Goal: Task Accomplishment & Management: Manage account settings

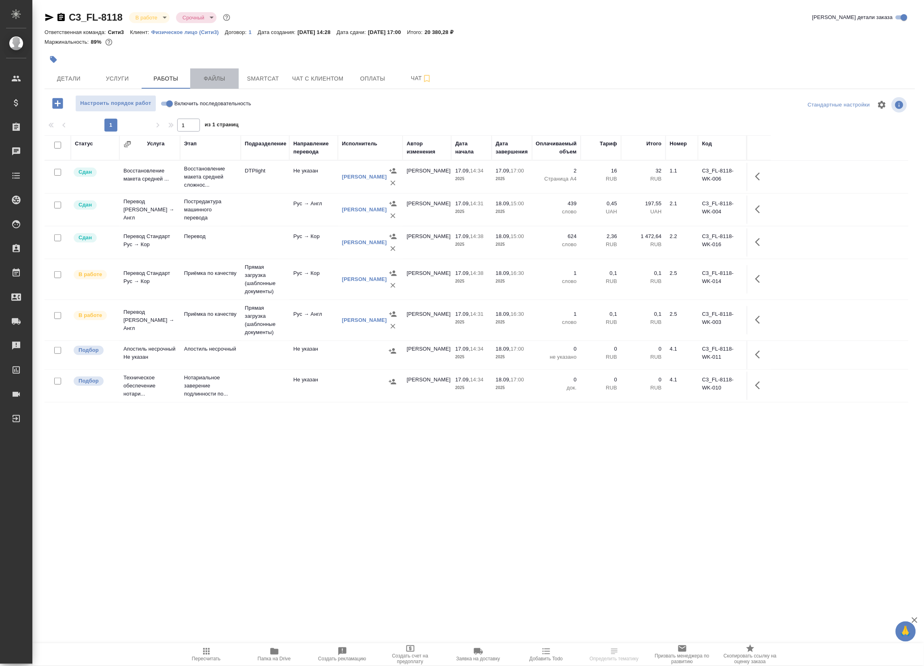
click at [222, 79] on span "Файлы" at bounding box center [214, 79] width 39 height 10
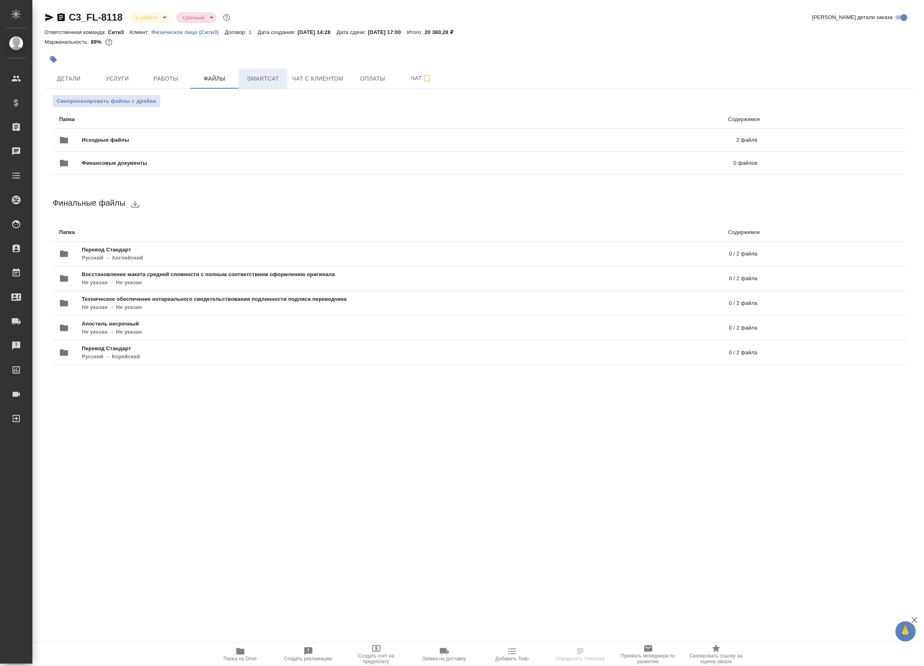
click at [261, 76] on span "Smartcat" at bounding box center [263, 79] width 39 height 10
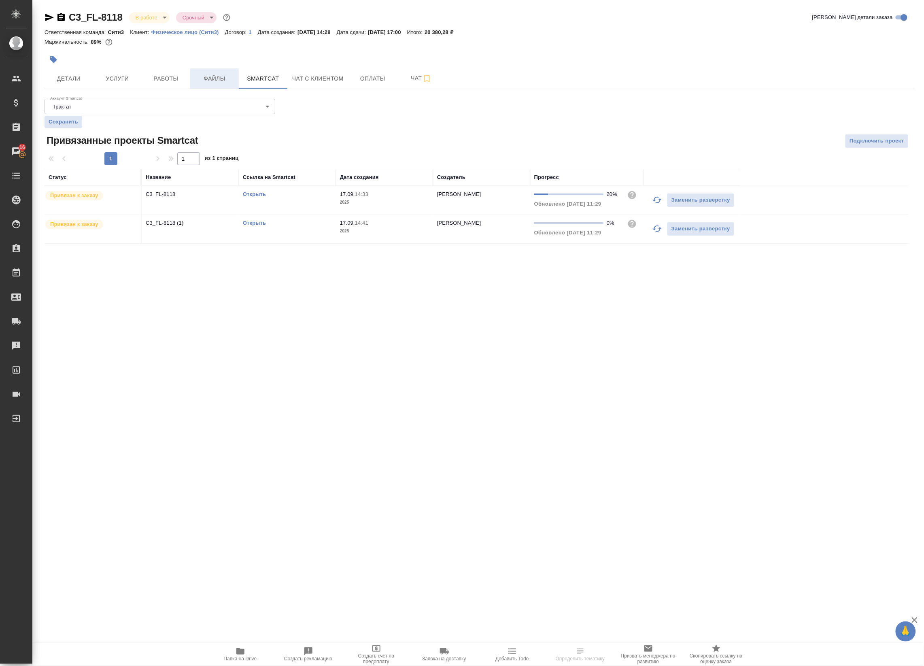
drag, startPoint x: 218, startPoint y: 78, endPoint x: 214, endPoint y: 79, distance: 4.2
click at [218, 78] on span "Файлы" at bounding box center [214, 79] width 39 height 10
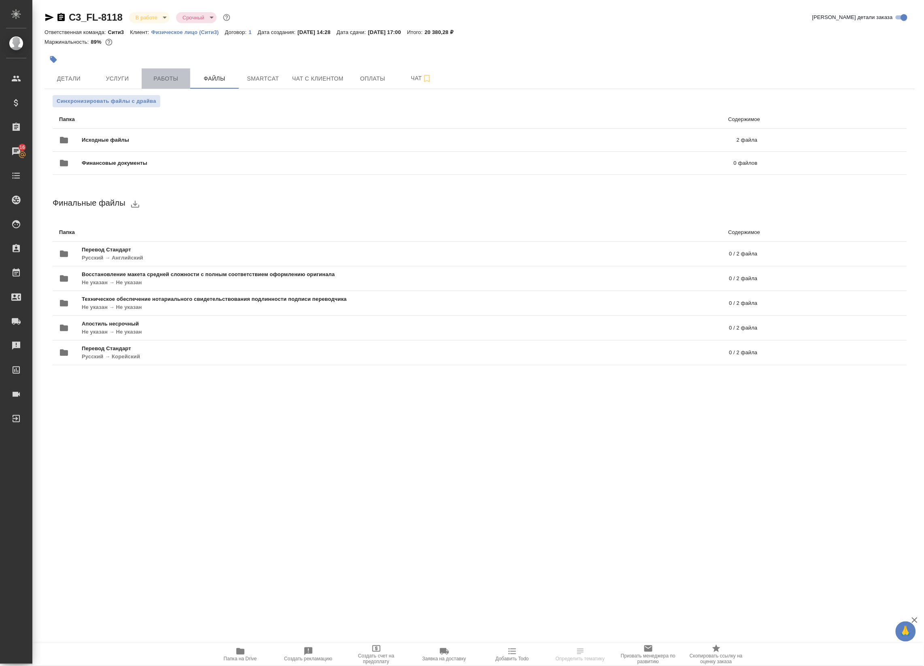
click at [174, 80] on span "Работы" at bounding box center [165, 79] width 39 height 10
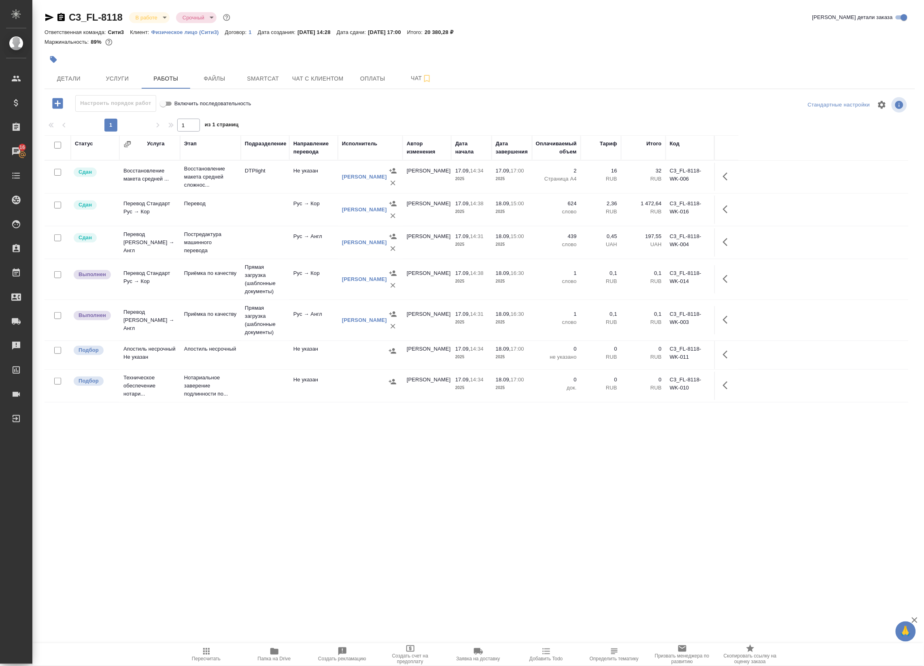
click at [269, 276] on td "Прямая загрузка (шаблонные документы)" at bounding box center [265, 279] width 49 height 40
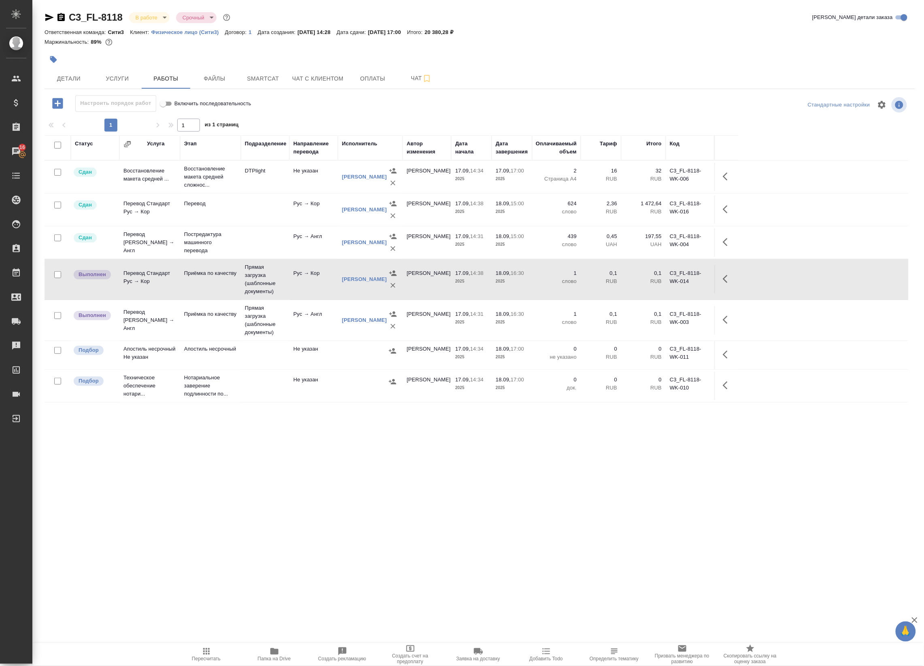
click at [269, 276] on td "Прямая загрузка (шаблонные документы)" at bounding box center [265, 279] width 49 height 40
click at [277, 656] on span "Папка на Drive" at bounding box center [274, 659] width 33 height 6
drag, startPoint x: 729, startPoint y: 277, endPoint x: 721, endPoint y: 280, distance: 8.6
click at [729, 277] on icon "button" at bounding box center [728, 279] width 10 height 10
click at [668, 280] on icon "button" at bounding box center [667, 278] width 7 height 7
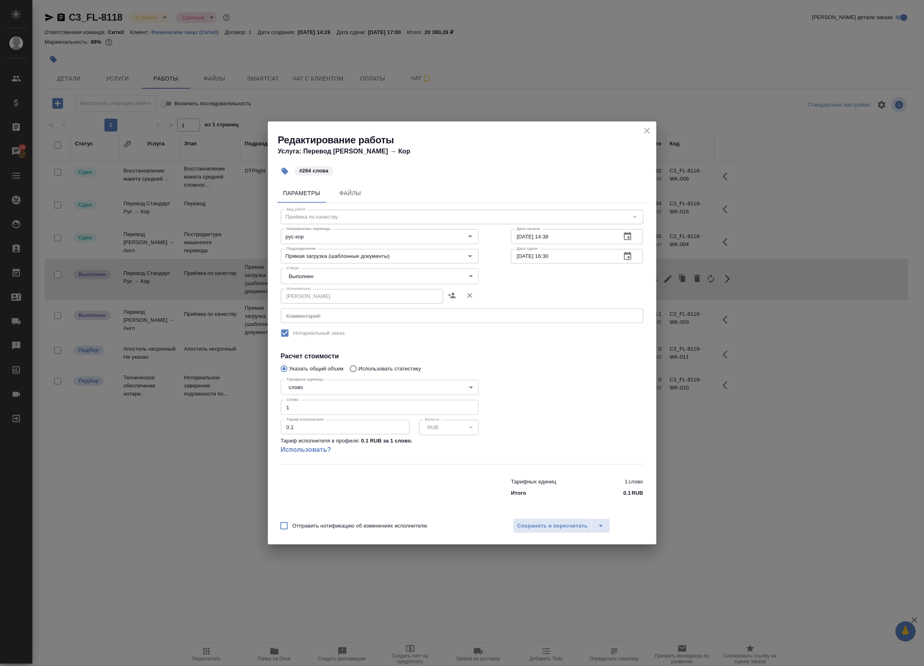
click at [653, 131] on div "Редактирование работы Услуга: Перевод [PERSON_NAME] → Кор" at bounding box center [462, 141] width 388 height 41
drag, startPoint x: 642, startPoint y: 126, endPoint x: 646, endPoint y: 128, distance: 4.9
click at [644, 126] on icon "close" at bounding box center [647, 131] width 10 height 10
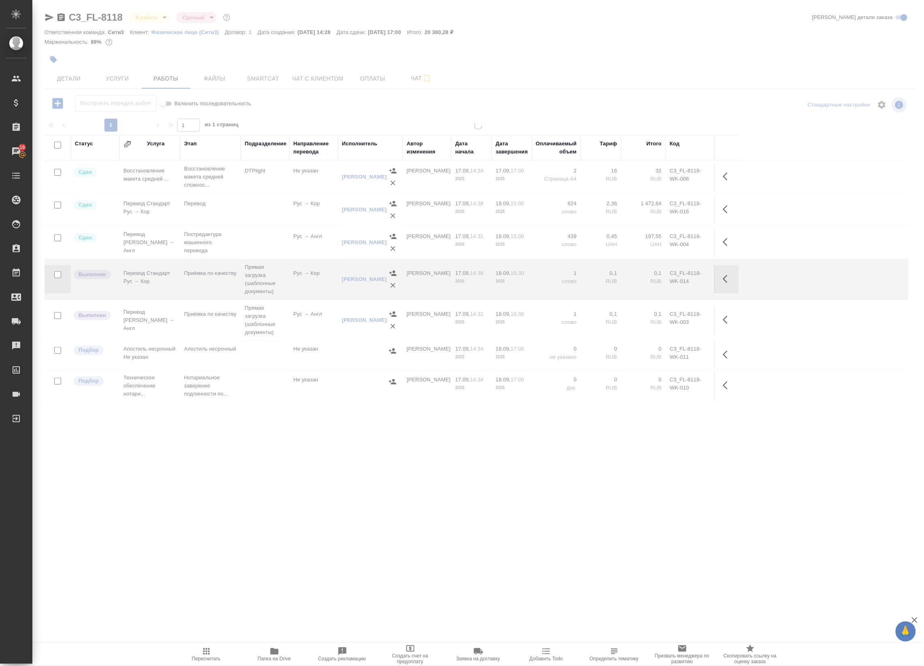
click at [647, 128] on div at bounding box center [477, 320] width 891 height 399
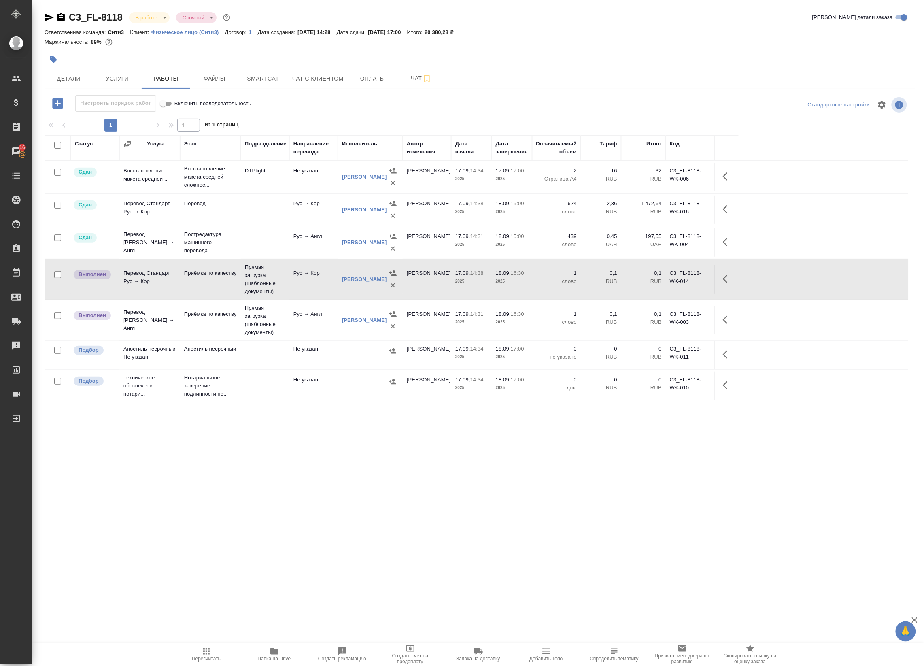
click at [158, 20] on body "🙏 .cls-1 fill:#fff; AWATERA Badanyan Artak Клиенты Спецификации Заказы 16 Чаты …" at bounding box center [462, 333] width 924 height 666
click at [149, 98] on button "Сдан без статистики" at bounding box center [162, 99] width 55 height 9
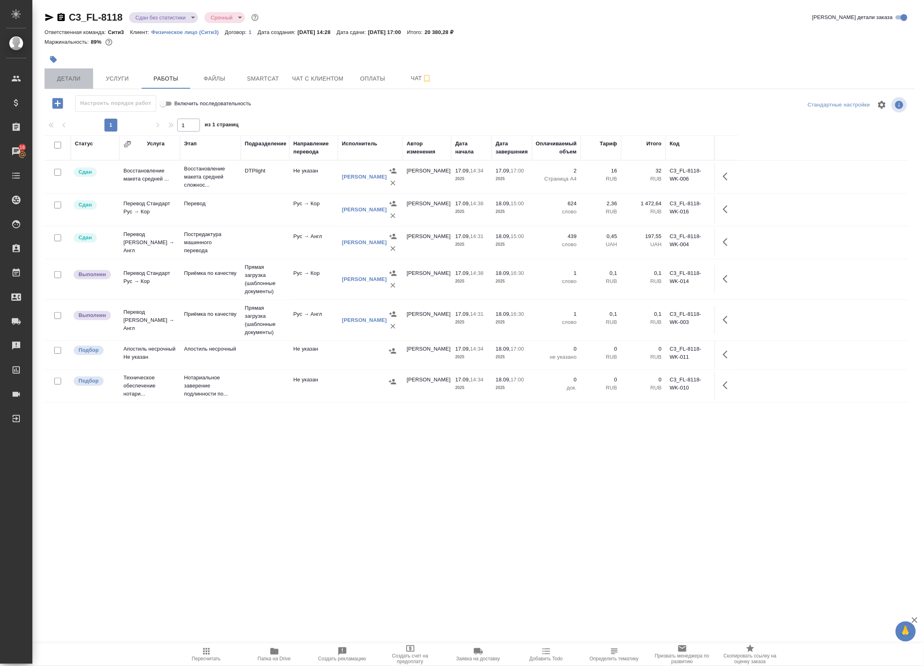
click at [68, 76] on span "Детали" at bounding box center [68, 79] width 39 height 10
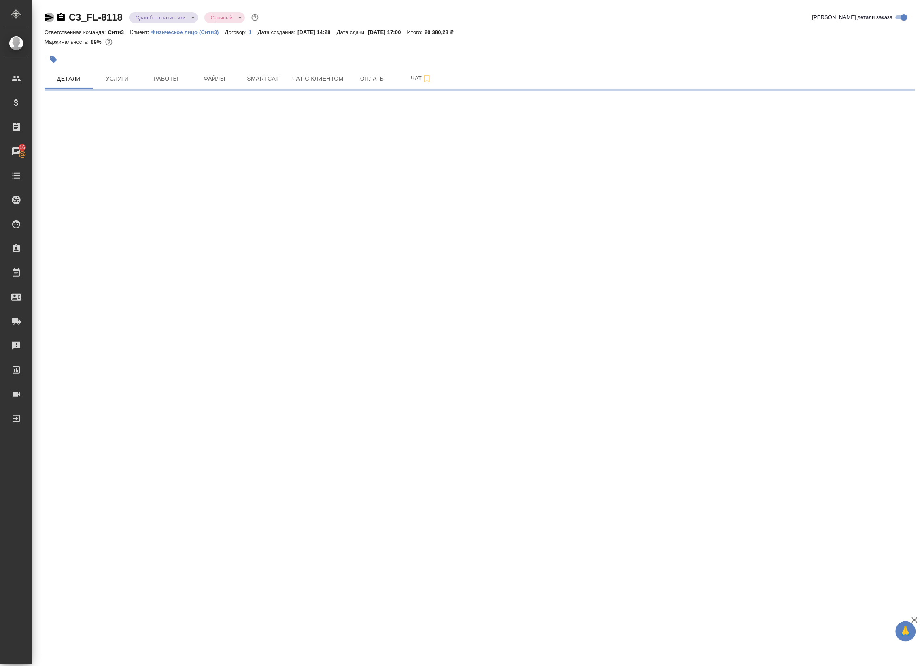
click at [49, 18] on icon "button" at bounding box center [49, 17] width 8 height 7
select select "RU"
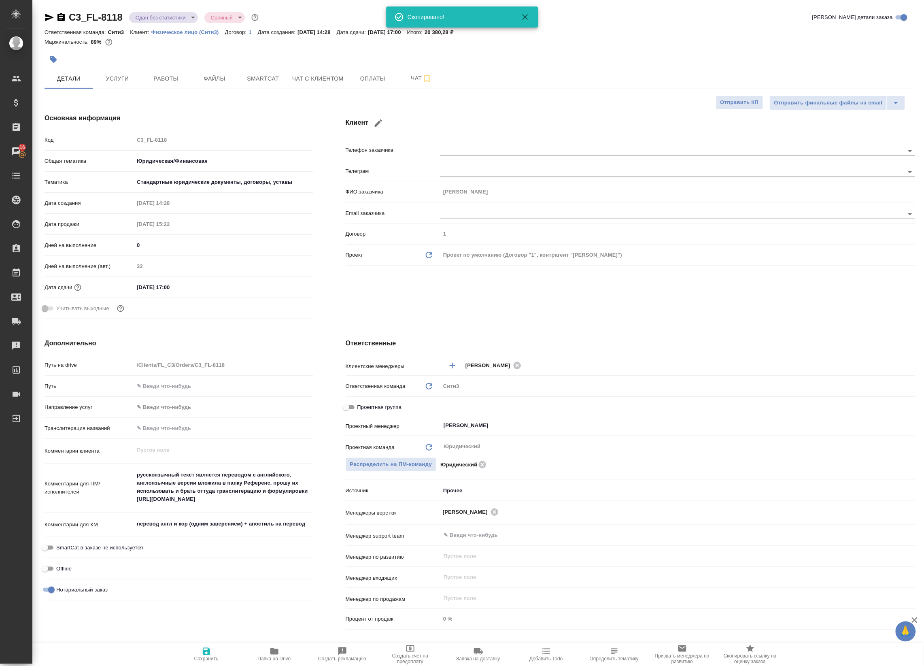
type textarea "x"
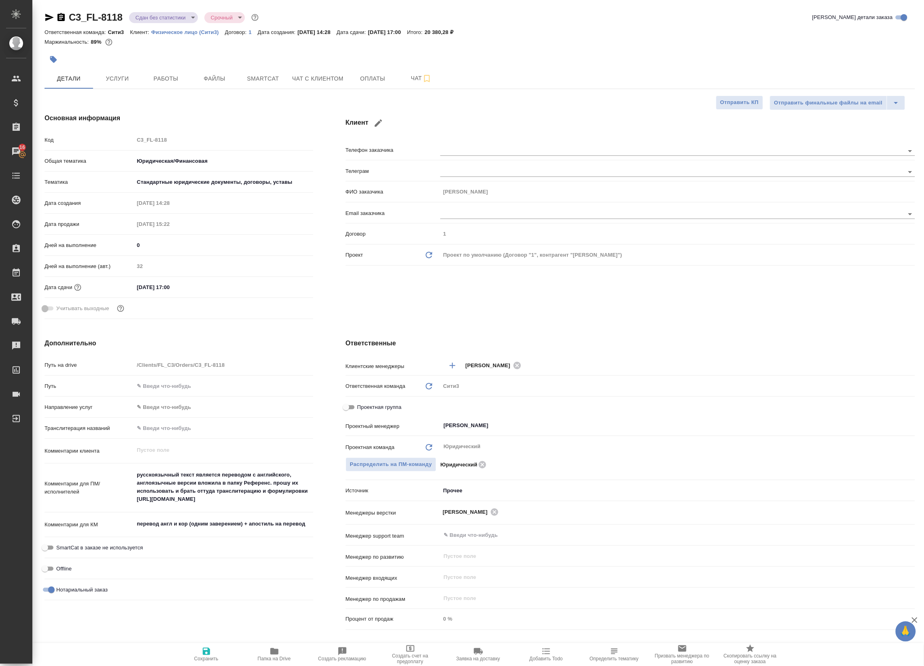
type textarea "x"
click at [161, 77] on span "Работы" at bounding box center [165, 79] width 39 height 10
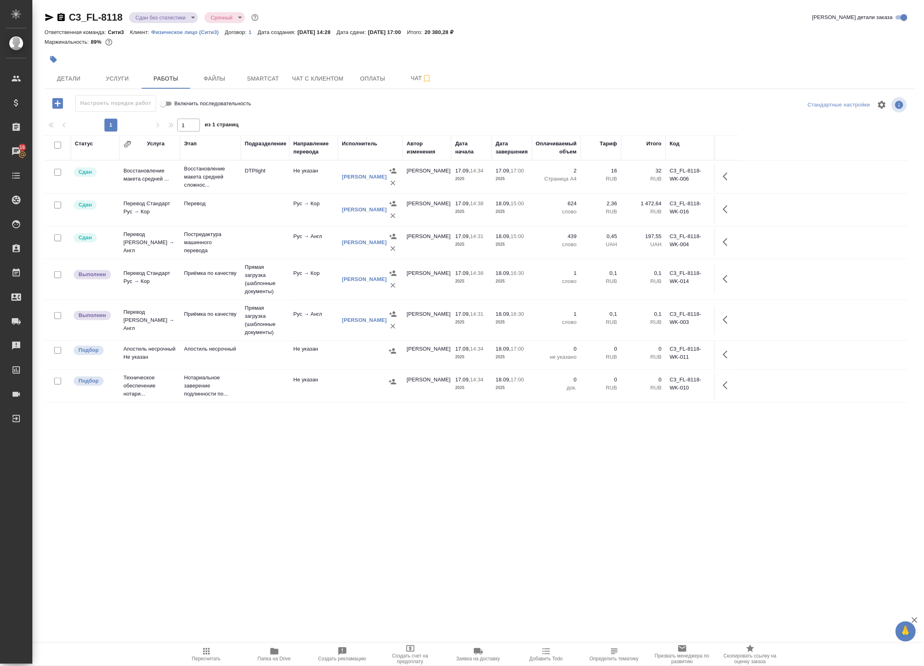
click at [732, 317] on button "button" at bounding box center [727, 319] width 19 height 19
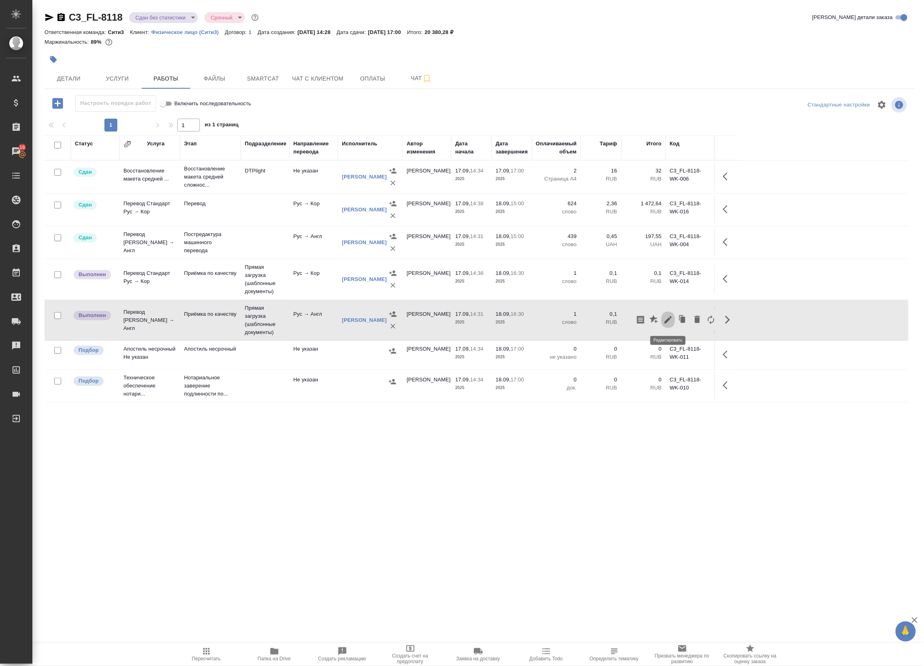
click at [666, 324] on icon "button" at bounding box center [668, 320] width 10 height 10
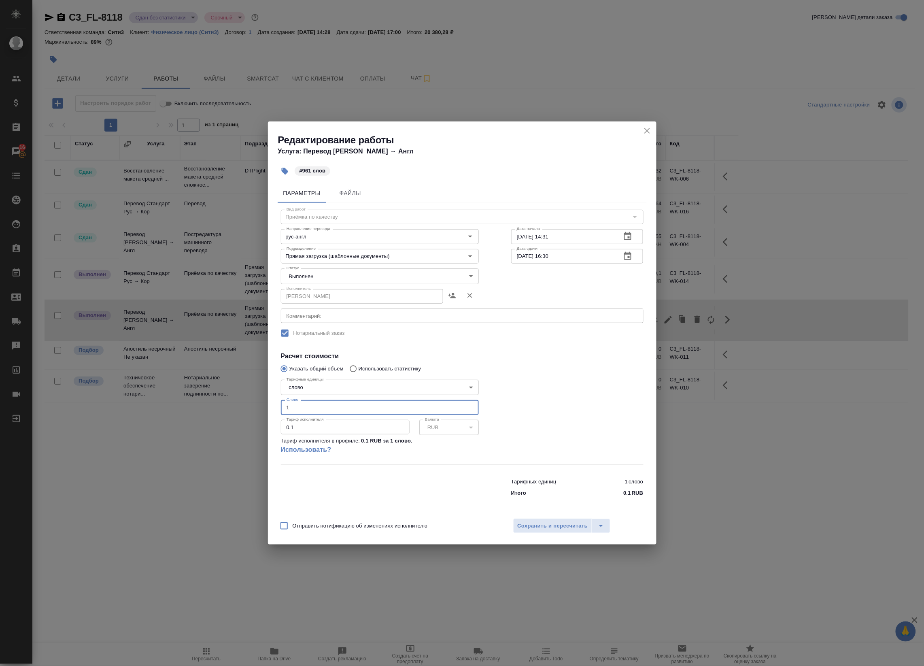
drag, startPoint x: 337, startPoint y: 405, endPoint x: 252, endPoint y: 401, distance: 85.5
click at [252, 401] on div "Редактирование работы Услуга: Перевод Стандарт Рус → Англ #961 слов Параметры Ф…" at bounding box center [462, 333] width 924 height 666
type input "961"
click at [527, 523] on span "Сохранить и пересчитать" at bounding box center [552, 525] width 70 height 9
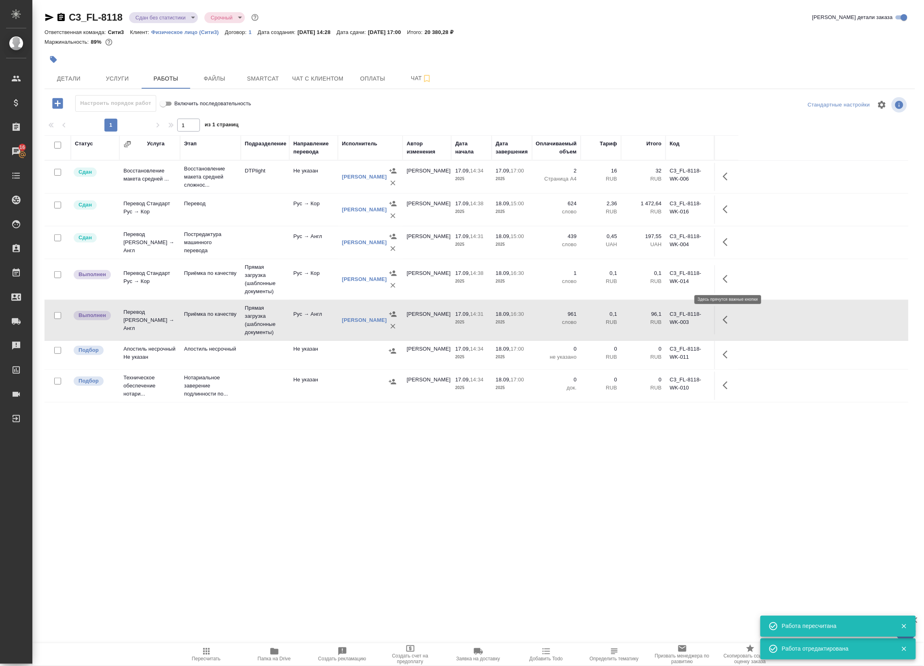
click at [725, 274] on icon "button" at bounding box center [728, 279] width 10 height 10
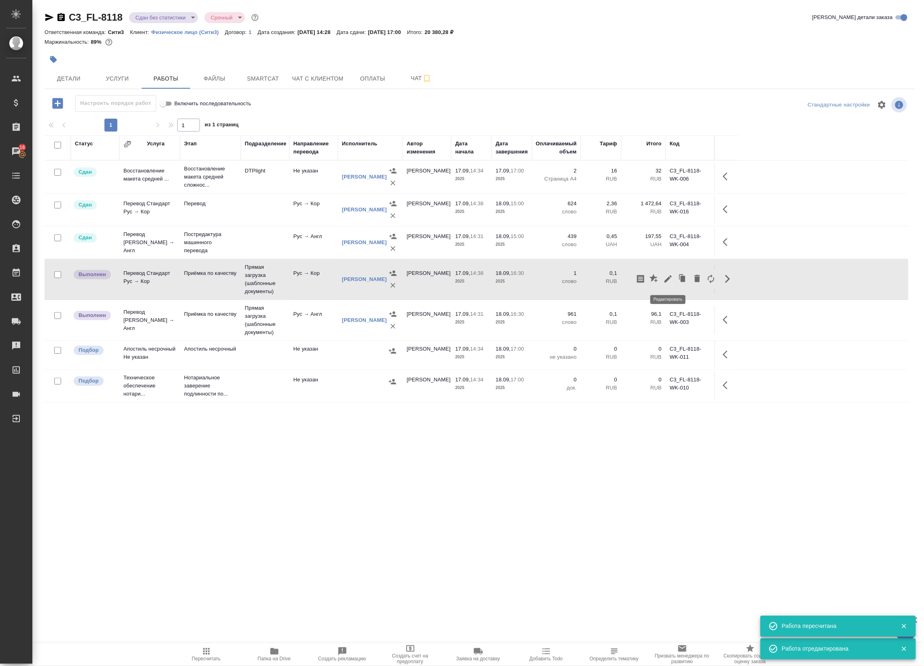
click at [668, 283] on icon "button" at bounding box center [668, 279] width 10 height 10
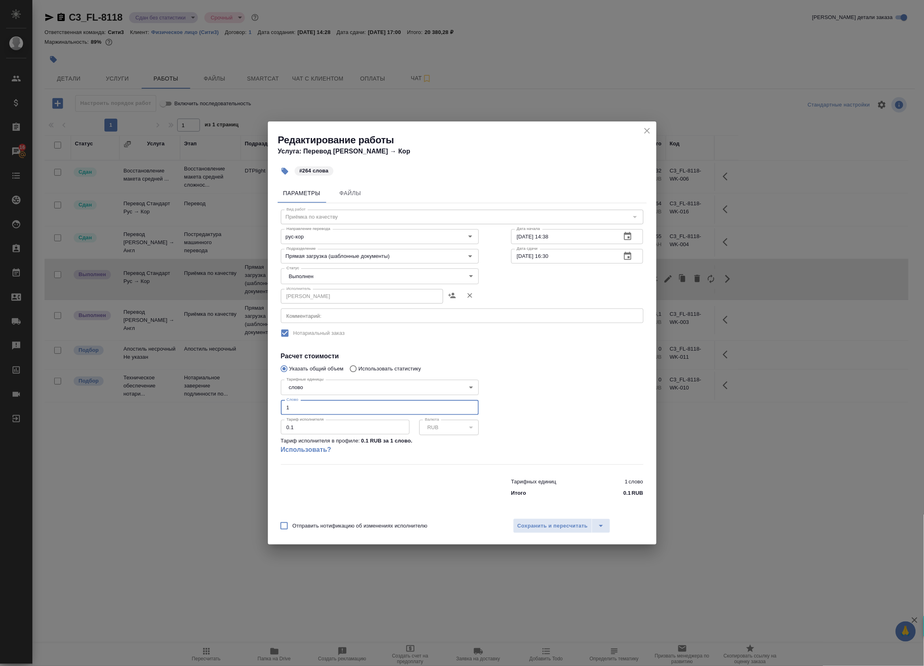
drag, startPoint x: 312, startPoint y: 409, endPoint x: 257, endPoint y: 407, distance: 55.1
click at [257, 407] on div "Редактирование работы Услуга: Перевод Стандарт Рус → Кор #264 слова Параметры Ф…" at bounding box center [462, 333] width 924 height 666
type input "264"
click at [539, 520] on button "Сохранить и пересчитать" at bounding box center [552, 525] width 79 height 15
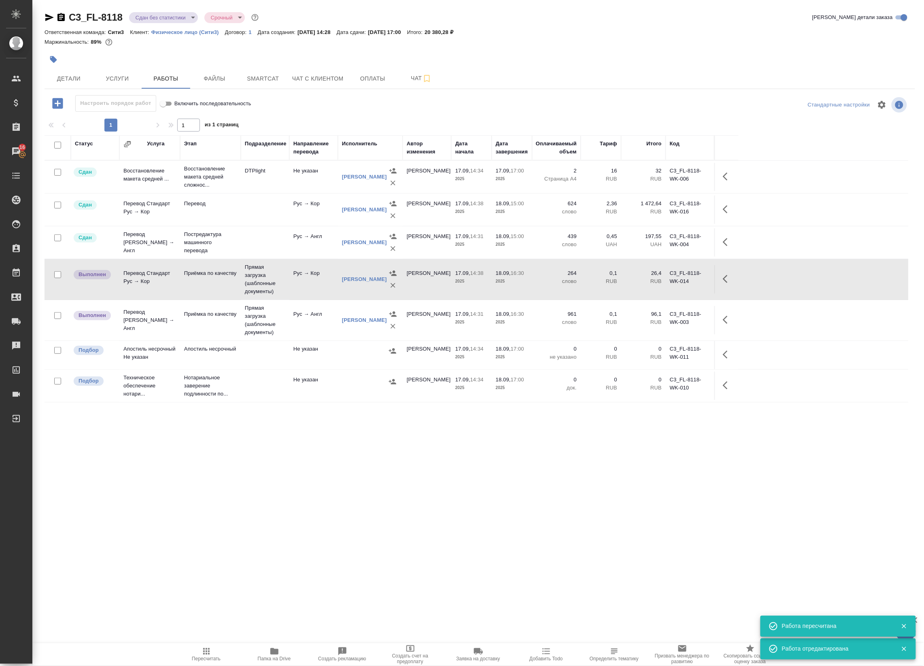
click at [203, 654] on icon "button" at bounding box center [206, 651] width 10 height 10
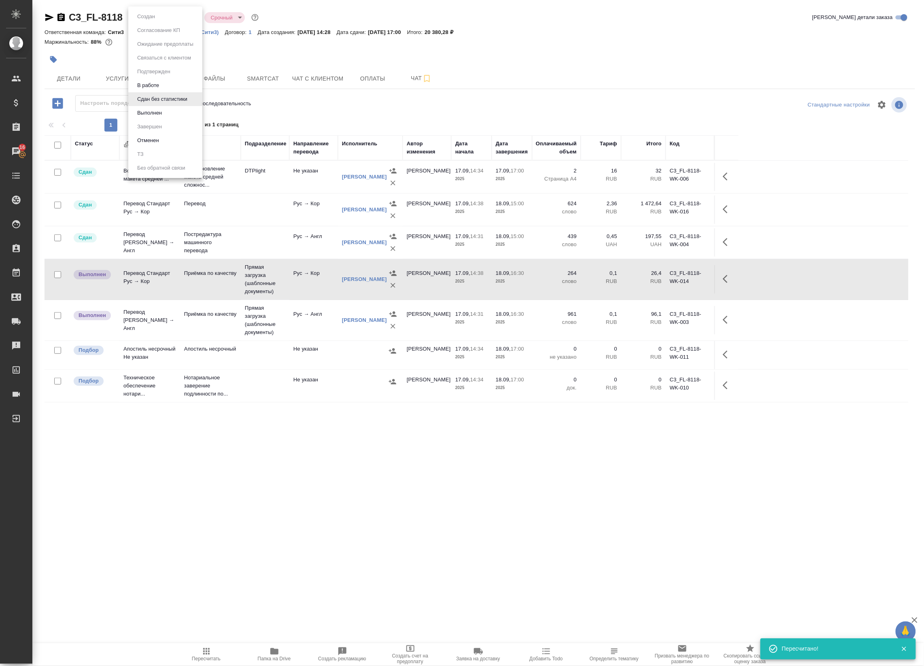
click at [176, 17] on body "🙏 .cls-1 fill:#fff; AWATERA Badanyan Artak Клиенты Спецификации Заказы 16 Чаты …" at bounding box center [462, 333] width 924 height 666
click at [339, 101] on div at bounding box center [462, 333] width 924 height 666
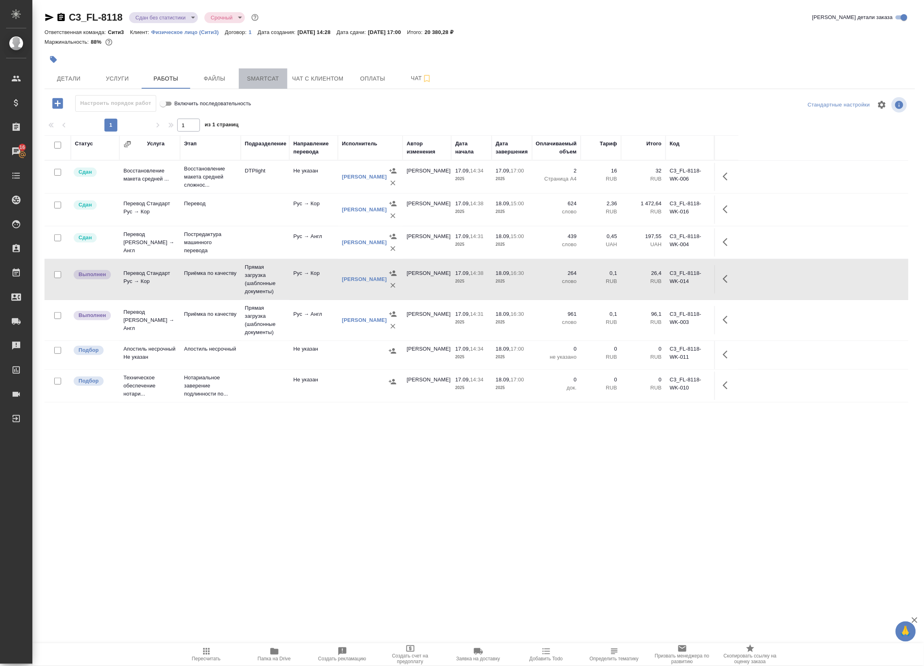
click at [264, 75] on span "Smartcat" at bounding box center [263, 79] width 39 height 10
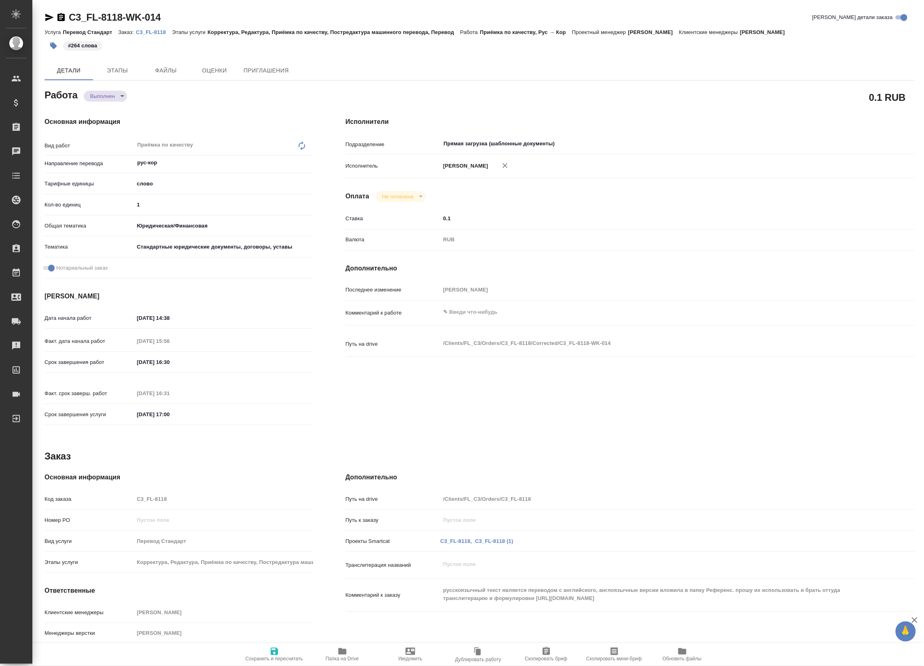
type textarea "x"
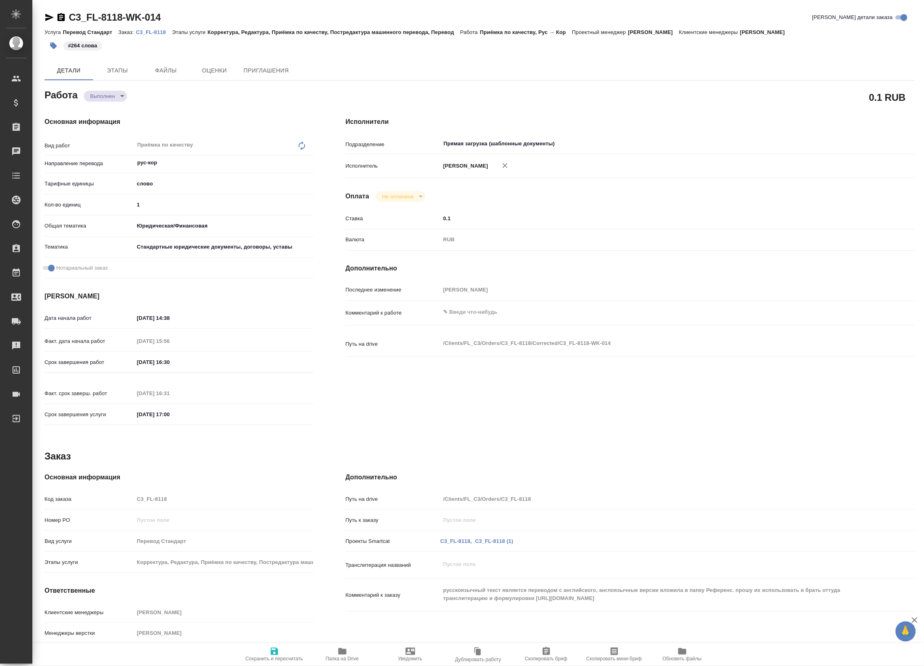
type textarea "x"
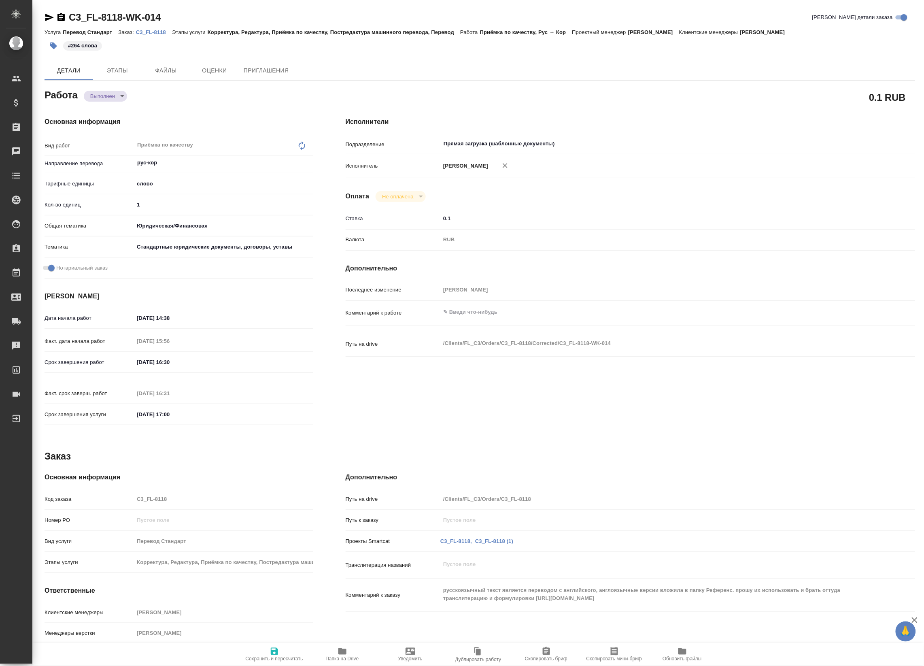
type textarea "x"
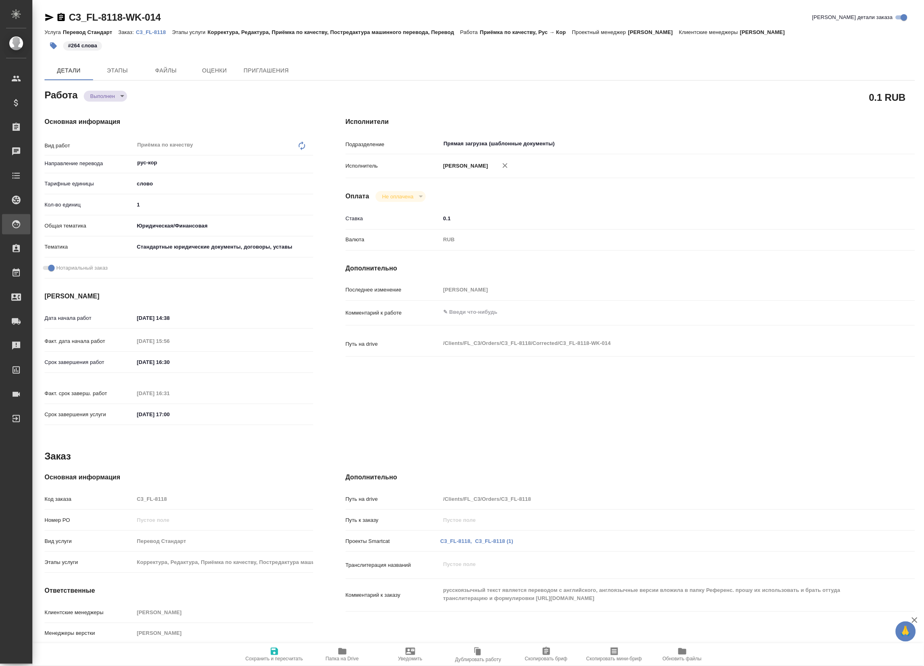
type textarea "x"
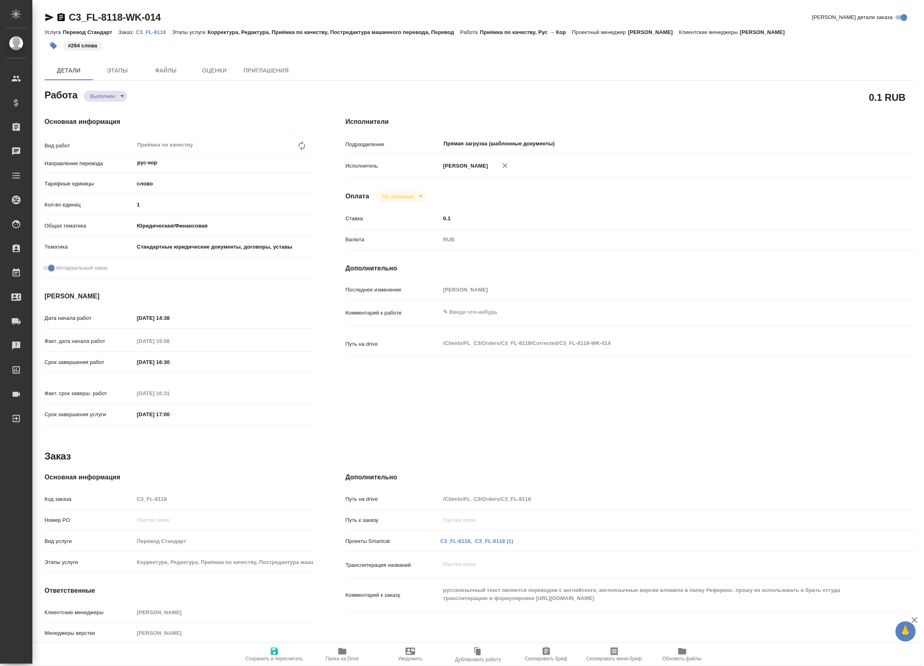
type textarea "x"
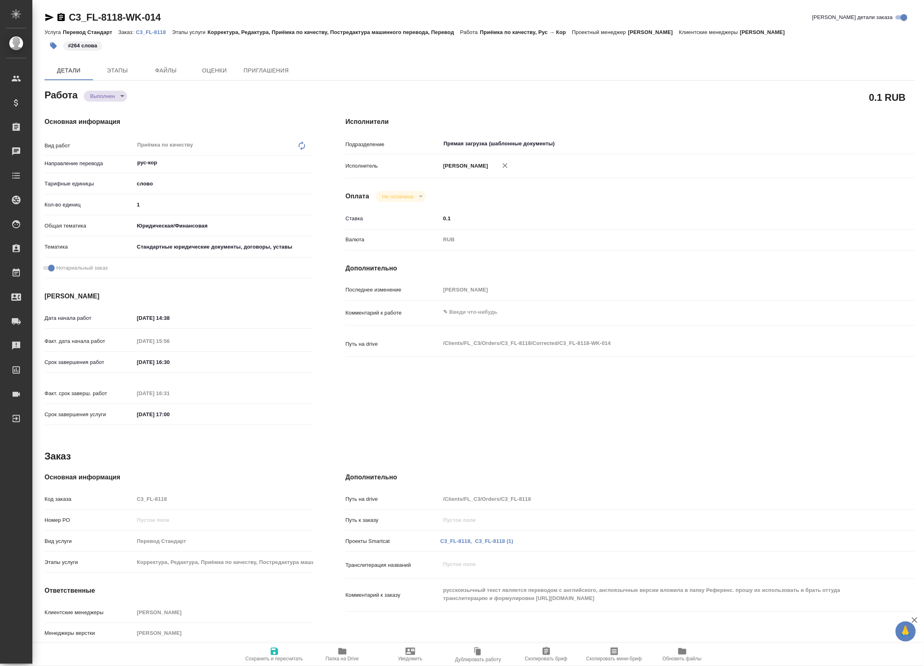
type textarea "x"
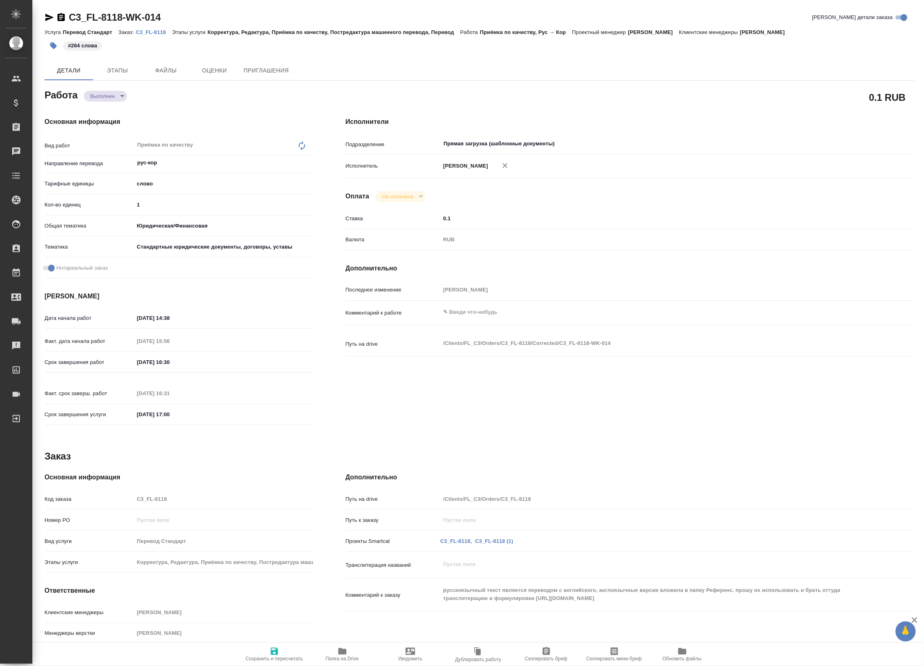
type textarea "x"
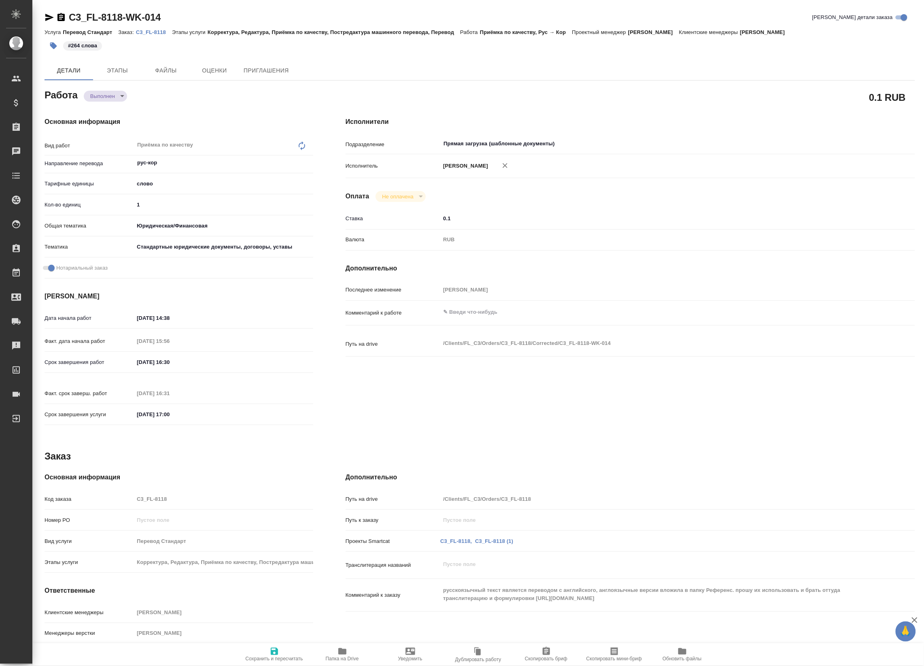
type textarea "x"
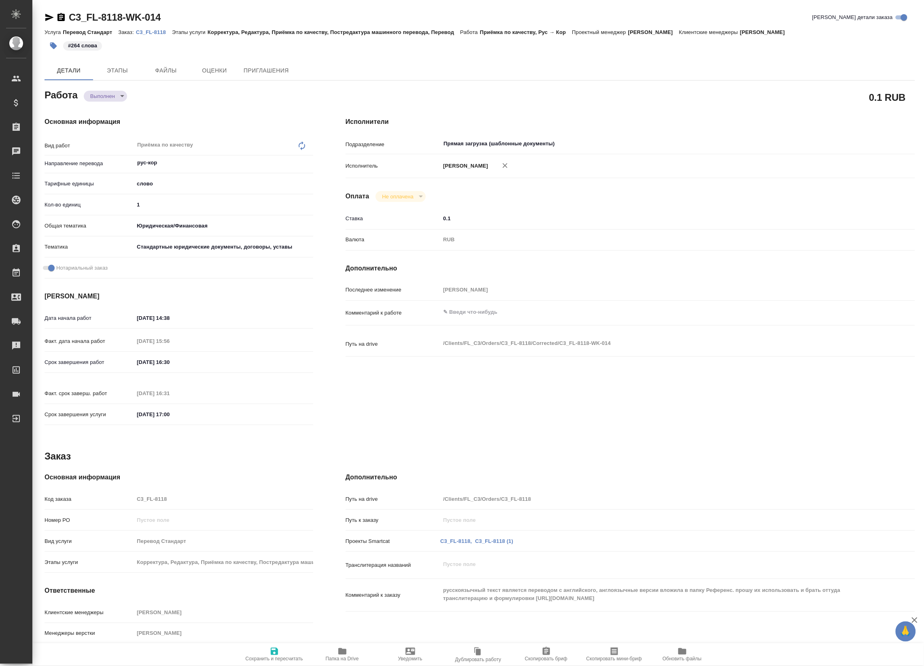
type textarea "x"
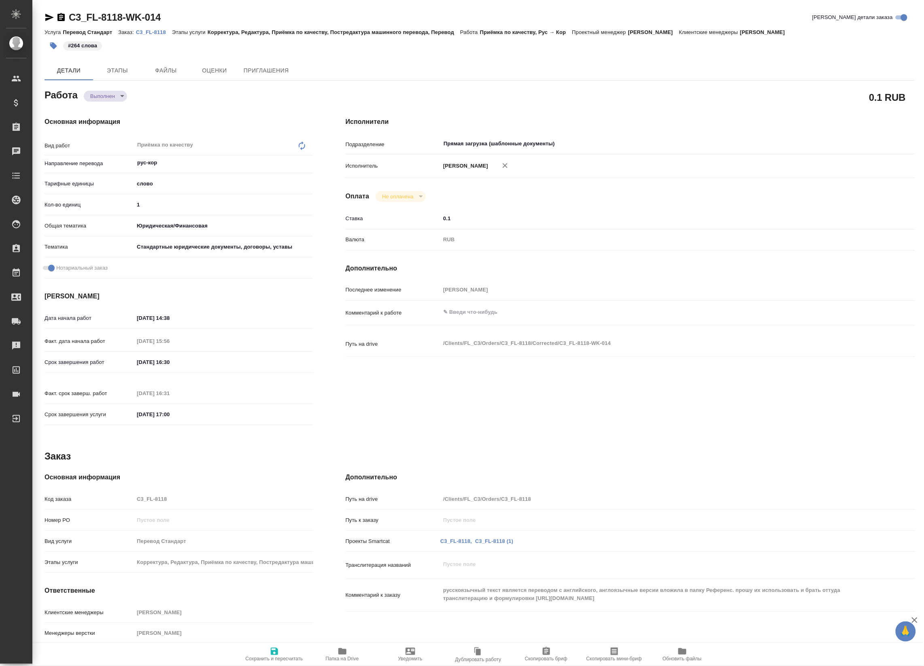
type textarea "x"
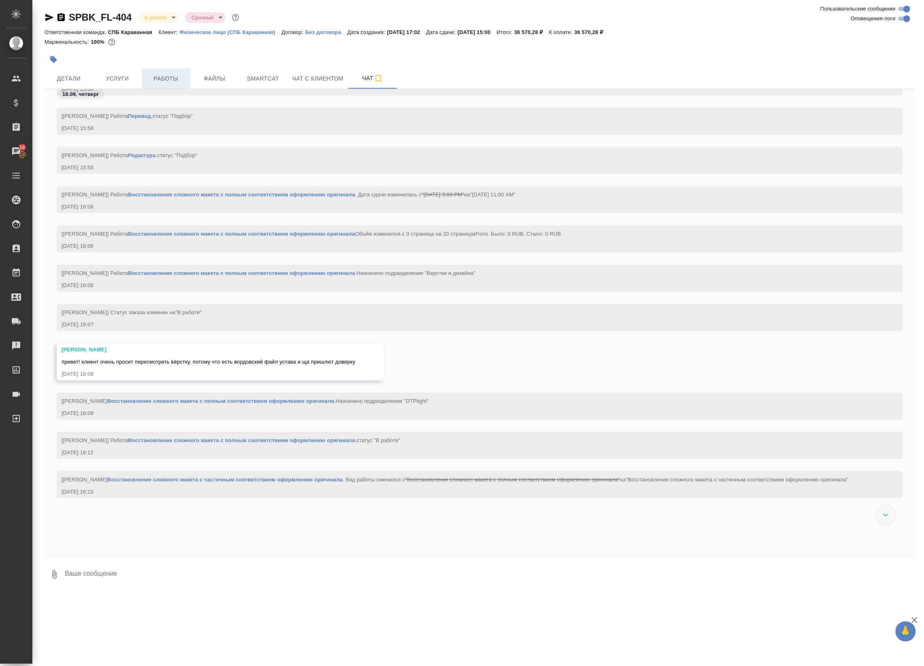
scroll to position [1214, 0]
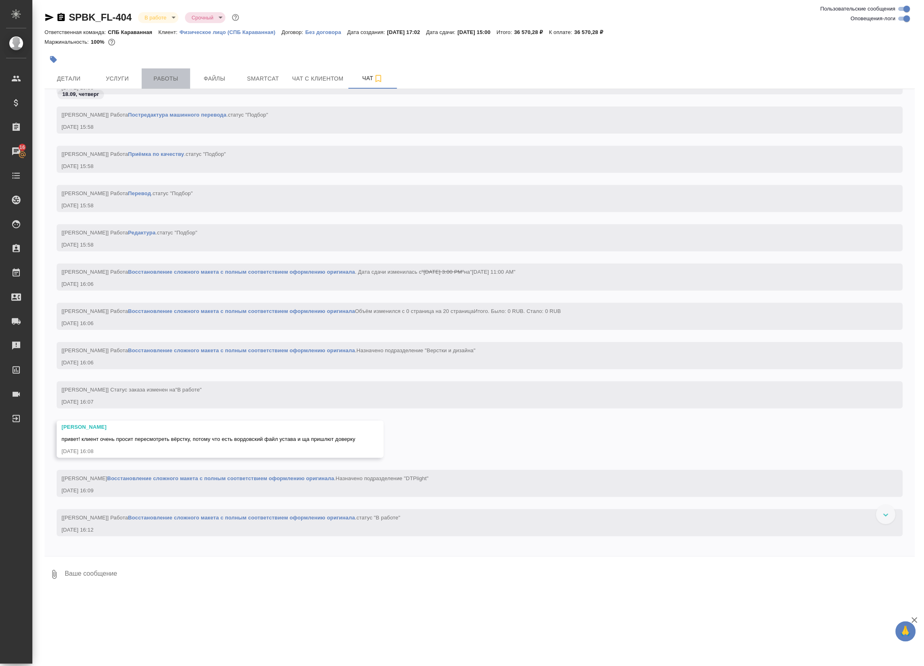
click at [179, 81] on span "Работы" at bounding box center [165, 79] width 39 height 10
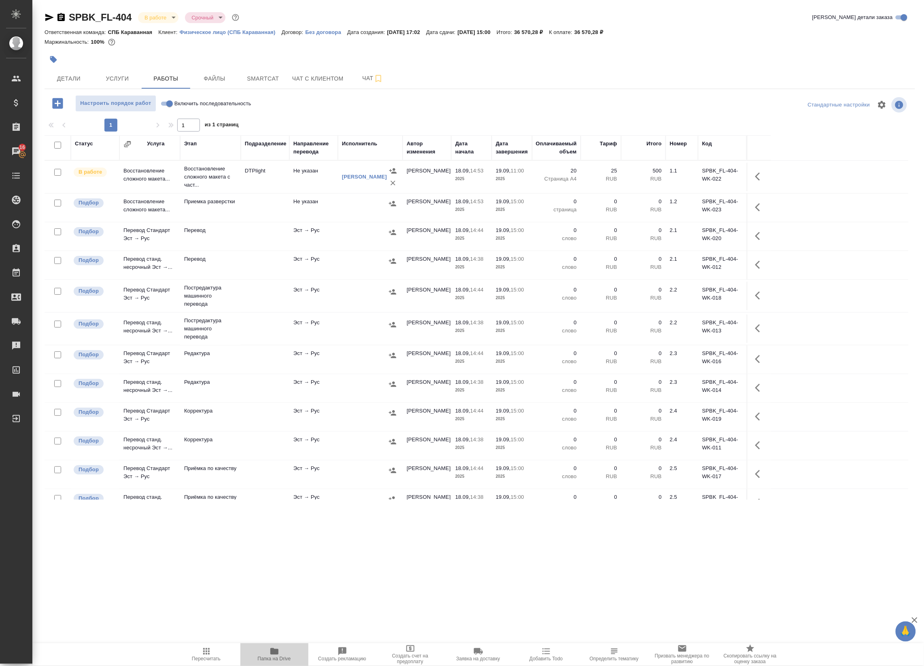
click at [270, 655] on icon "button" at bounding box center [274, 651] width 10 height 10
